Goal: Transaction & Acquisition: Purchase product/service

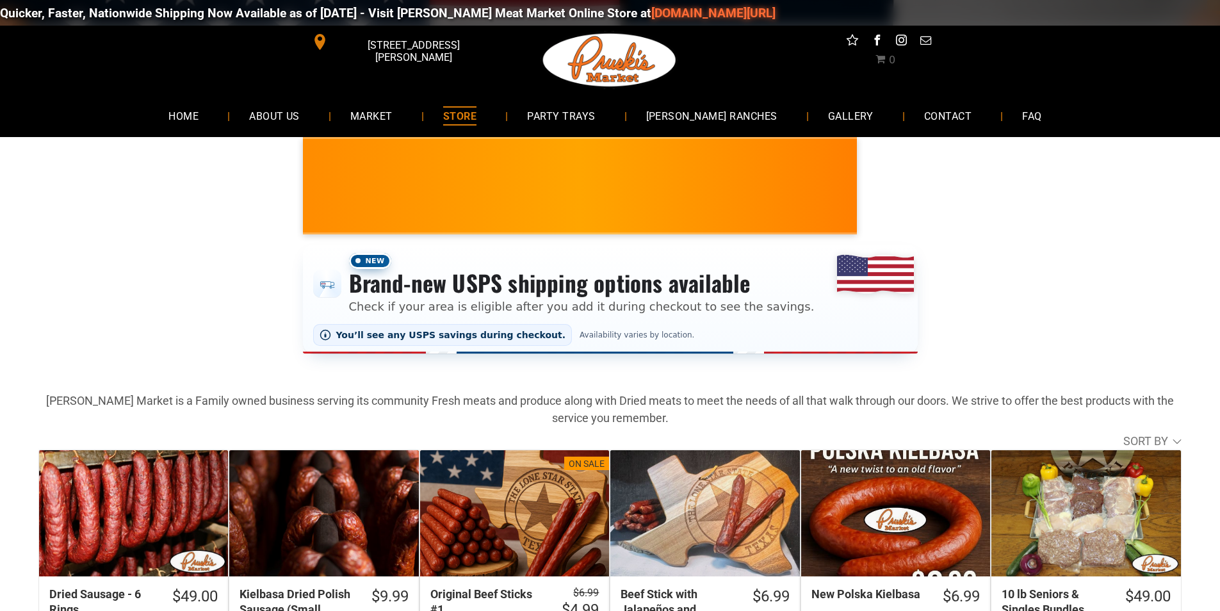
click at [450, 43] on span "[STREET_ADDRESS][PERSON_NAME]" at bounding box center [412, 51] width 165 height 37
